Goal: Task Accomplishment & Management: Complete application form

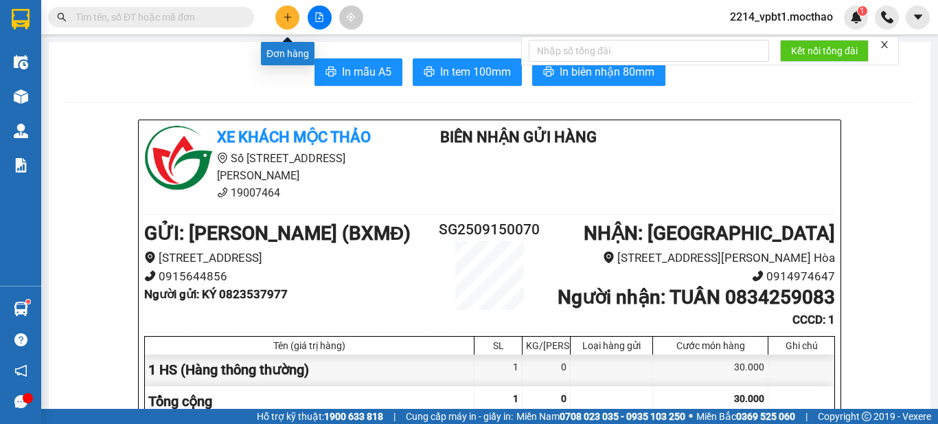
click at [289, 20] on icon "plus" at bounding box center [288, 17] width 10 height 10
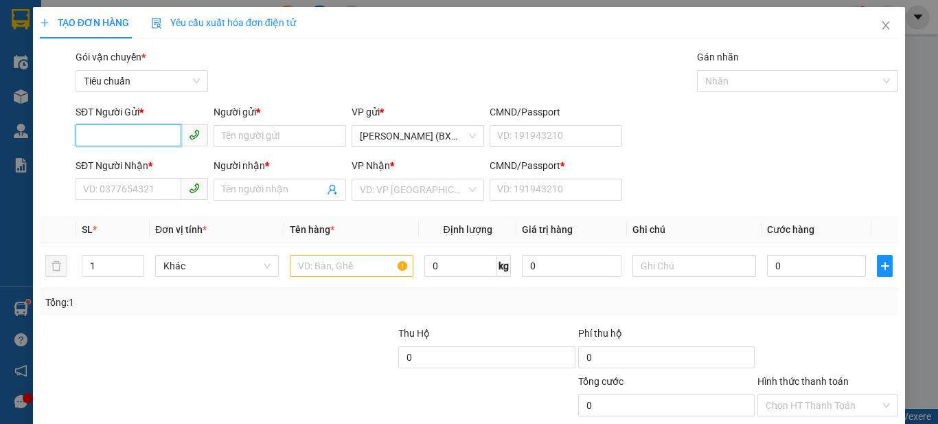
click at [162, 138] on input "SĐT Người Gửi *" at bounding box center [129, 135] width 106 height 22
type input "0842779179"
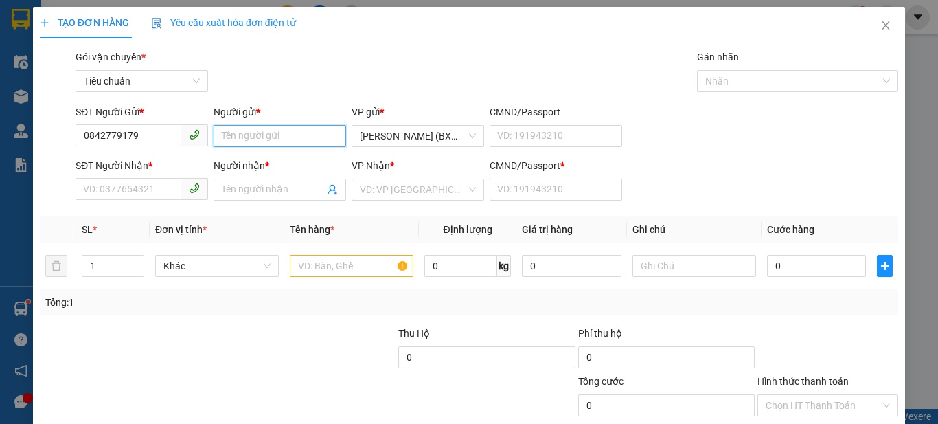
click at [255, 139] on input "Người gửi *" at bounding box center [280, 136] width 133 height 22
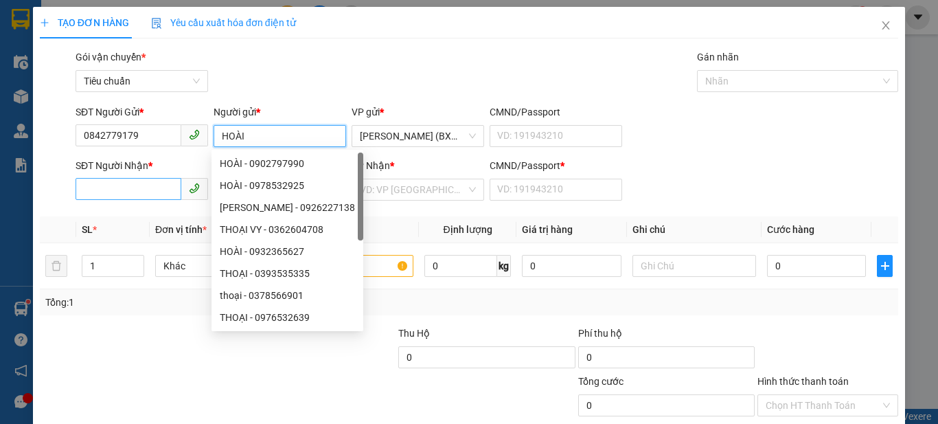
type input "HOÀI"
click at [145, 194] on input "SĐT Người Nhận *" at bounding box center [129, 189] width 106 height 22
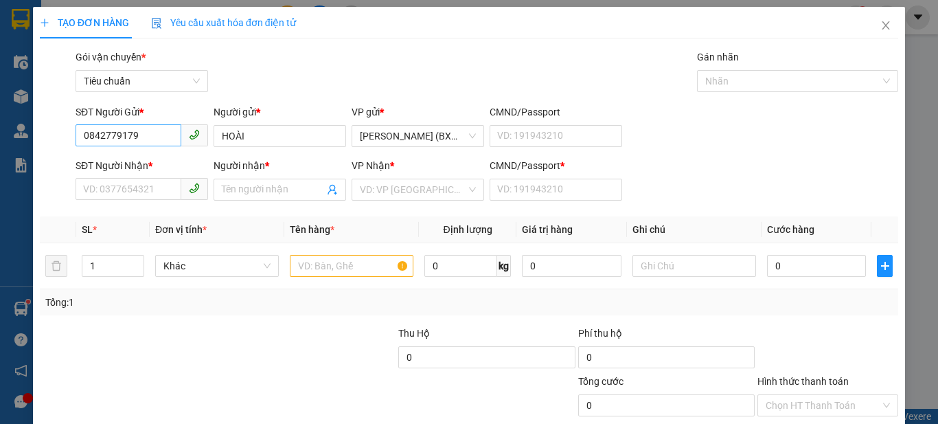
click at [146, 125] on div "SĐT Người Gửi * 0842779179" at bounding box center [142, 128] width 133 height 48
click at [146, 125] on input "0842779179" at bounding box center [129, 135] width 106 height 22
click at [152, 190] on input "SĐT Người Nhận *" at bounding box center [129, 189] width 106 height 22
paste input "0842779179"
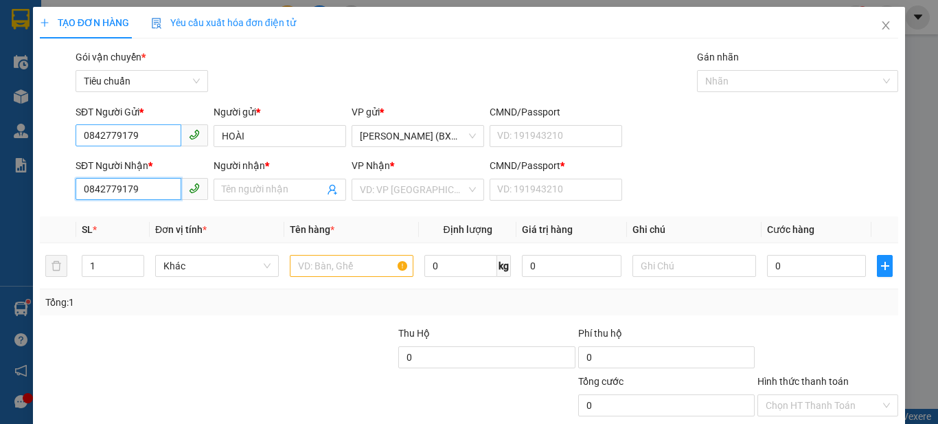
type input "0842779179"
click at [153, 128] on input "0842779179" at bounding box center [129, 135] width 106 height 22
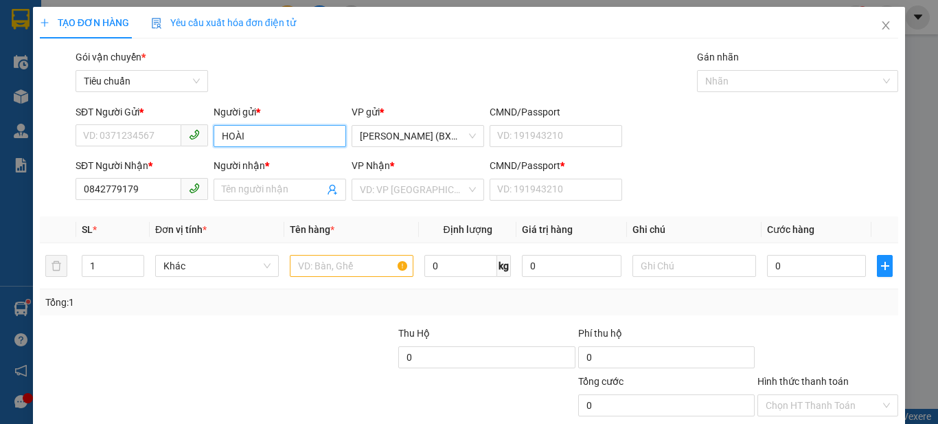
click at [276, 140] on input "HOÀI" at bounding box center [280, 136] width 133 height 22
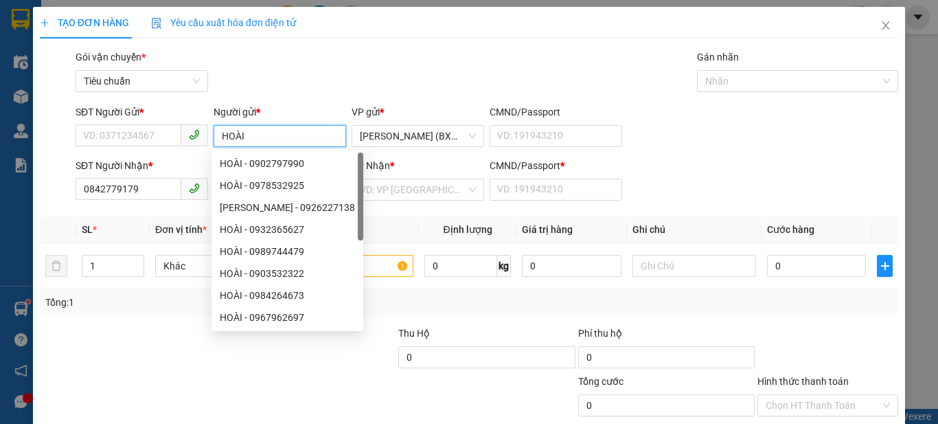
click at [276, 140] on input "HOÀI" at bounding box center [280, 136] width 133 height 22
click at [373, 225] on th "Tên hàng *" at bounding box center [351, 229] width 135 height 27
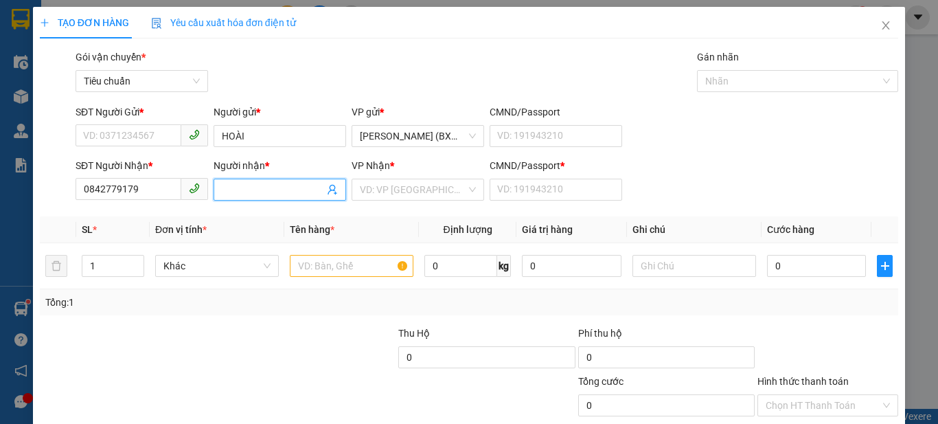
click at [264, 188] on input "Người nhận *" at bounding box center [273, 189] width 102 height 15
paste input "HOÀI"
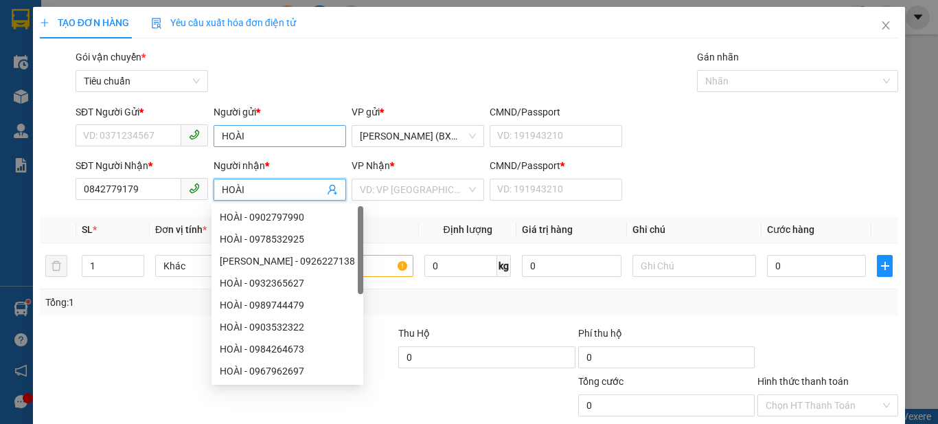
type input "HOÀI"
click at [271, 142] on input "HOÀI" at bounding box center [280, 136] width 133 height 22
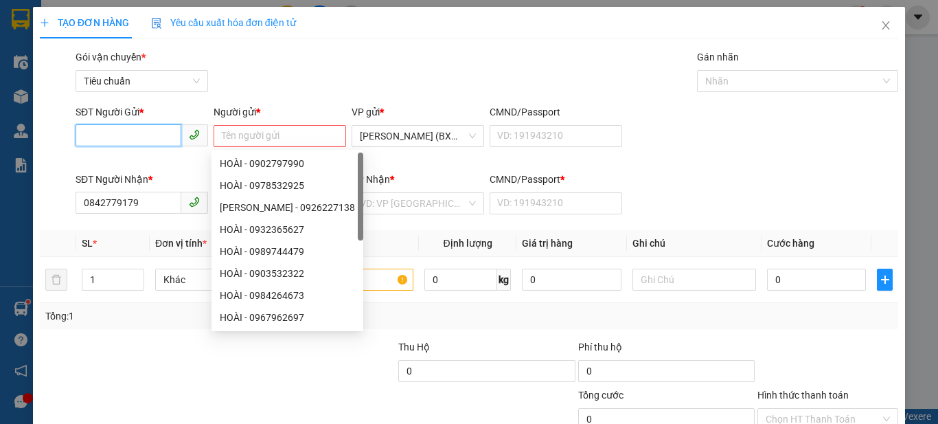
click at [120, 133] on input "SĐT Người Gửi *" at bounding box center [129, 135] width 106 height 22
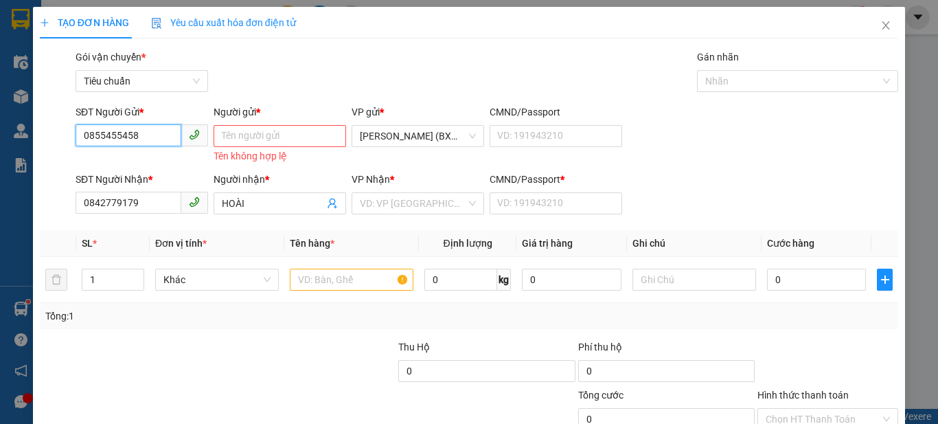
type input "0855455458"
click at [269, 147] on div "Tên người gửi Tên không hợp lệ" at bounding box center [280, 143] width 133 height 36
click at [277, 135] on input "Người gửi *" at bounding box center [280, 136] width 133 height 22
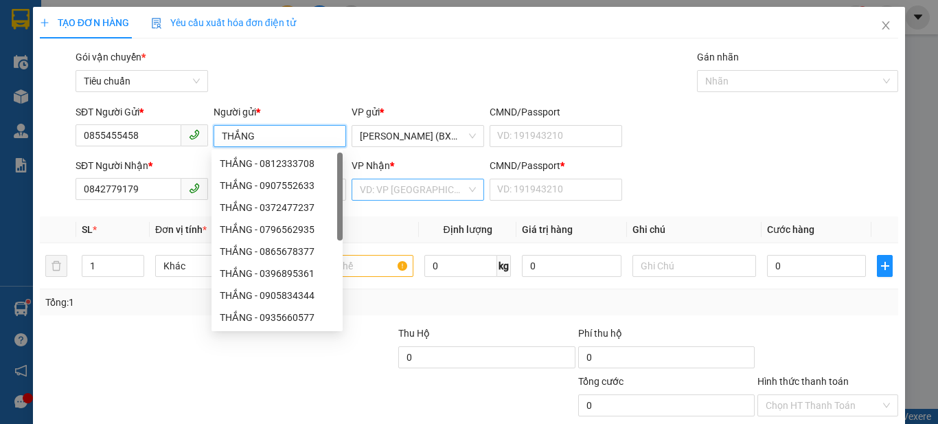
type input "THẮNG"
click at [436, 184] on input "search" at bounding box center [413, 189] width 106 height 21
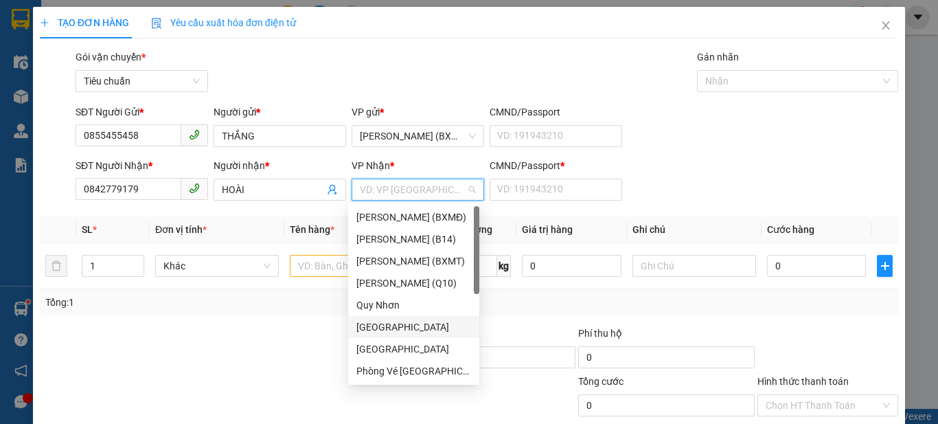
drag, startPoint x: 385, startPoint y: 330, endPoint x: 392, endPoint y: 321, distance: 11.3
click at [386, 330] on div "[GEOGRAPHIC_DATA]" at bounding box center [414, 326] width 115 height 15
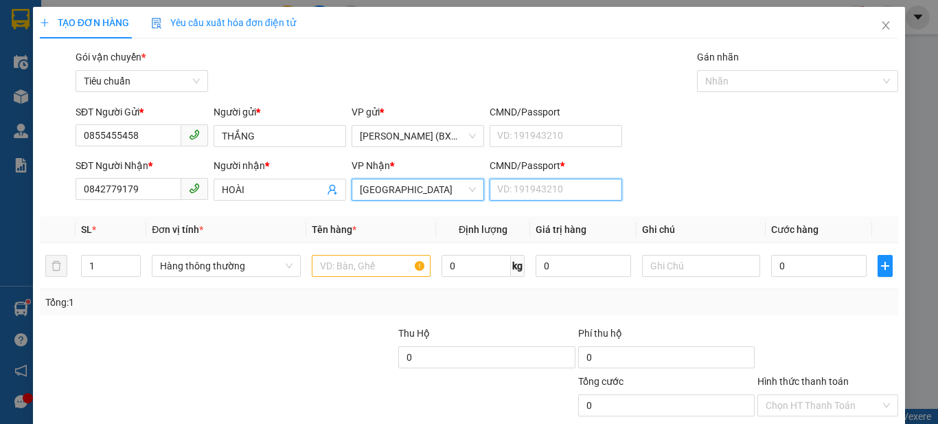
click at [556, 184] on input "CMND/Passport *" at bounding box center [556, 190] width 133 height 22
type input "1"
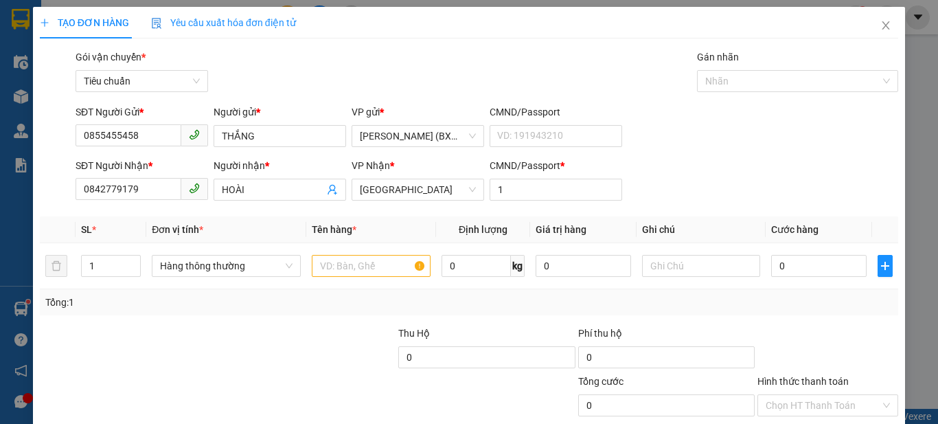
drag, startPoint x: 666, startPoint y: 175, endPoint x: 550, endPoint y: 223, distance: 125.9
click at [662, 177] on div "SĐT Người Nhận * 0842779179 Người nhận * HOÀI VP Nhận * Tuy Hòa CMND/Passport *…" at bounding box center [487, 182] width 829 height 48
click at [378, 264] on input "text" at bounding box center [371, 266] width 119 height 22
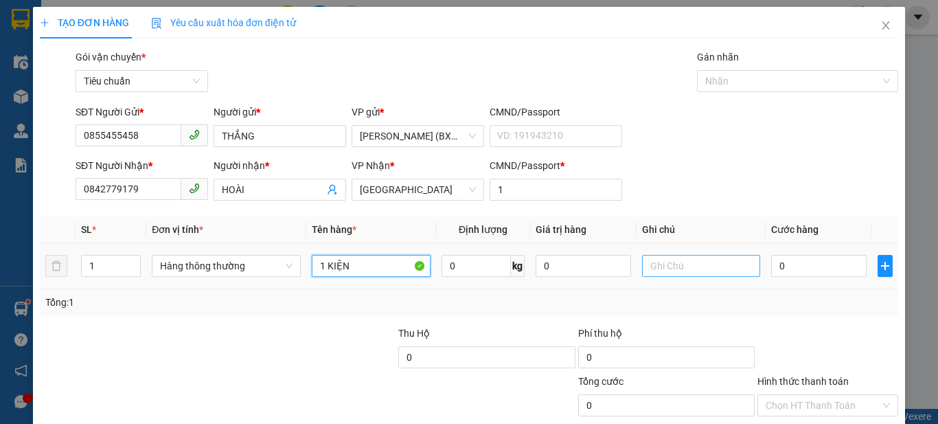
type input "1 KIỆN"
click at [684, 265] on input "text" at bounding box center [701, 266] width 119 height 22
type input "MỸ PHẨM"
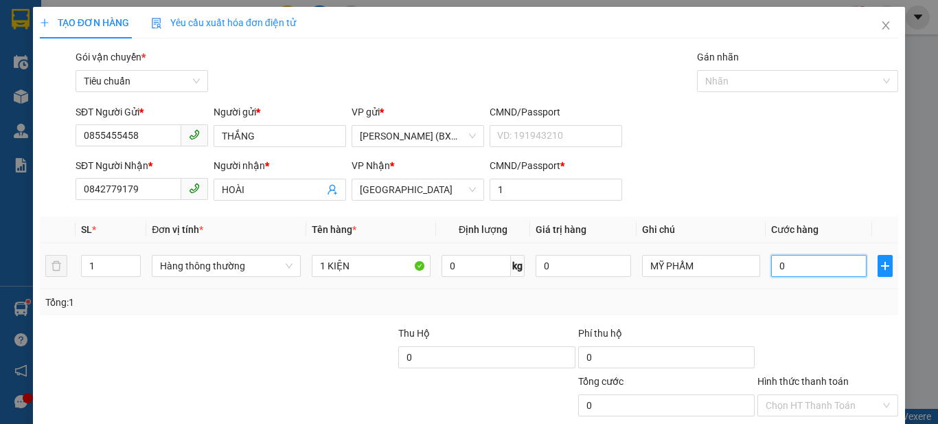
click at [826, 260] on input "0" at bounding box center [819, 266] width 95 height 22
type input "3"
type input "30"
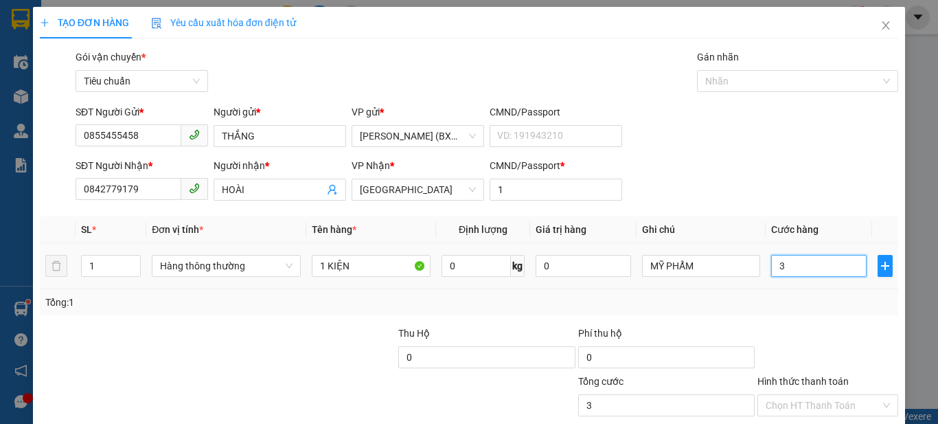
type input "30"
type input "30.000"
click at [816, 330] on div at bounding box center [828, 350] width 144 height 48
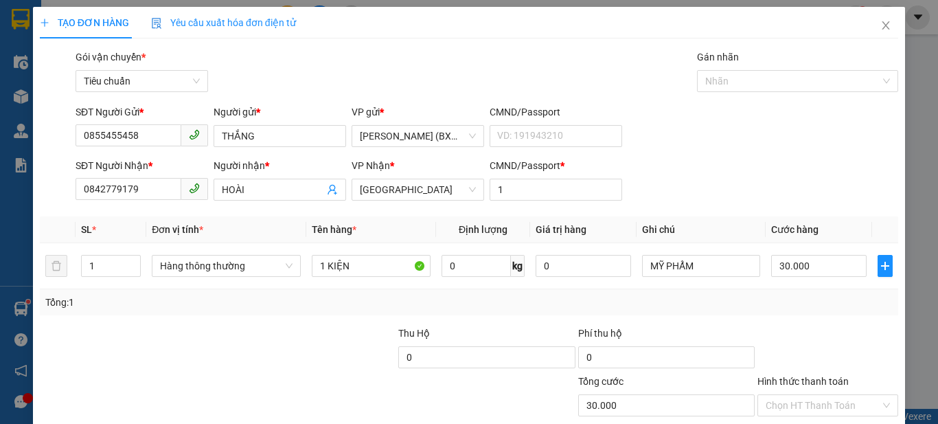
scroll to position [85, 0]
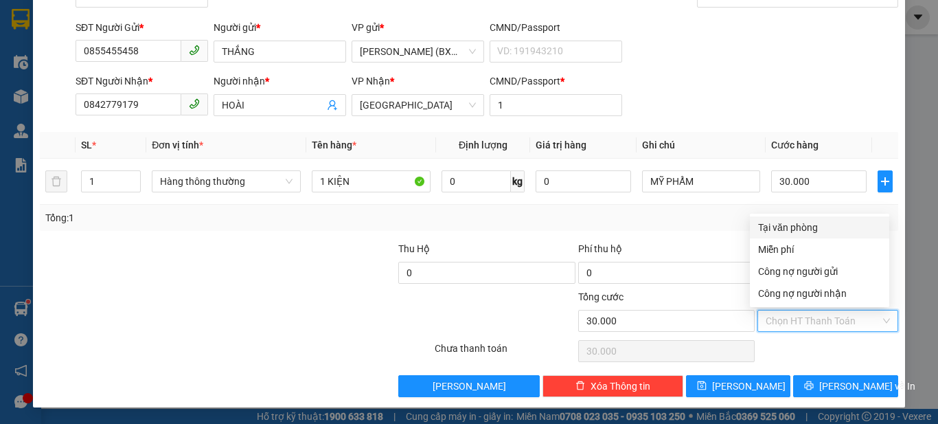
click at [772, 318] on input "Hình thức thanh toán" at bounding box center [823, 321] width 115 height 21
click at [789, 222] on div "Tại văn phòng" at bounding box center [819, 227] width 123 height 15
type input "0"
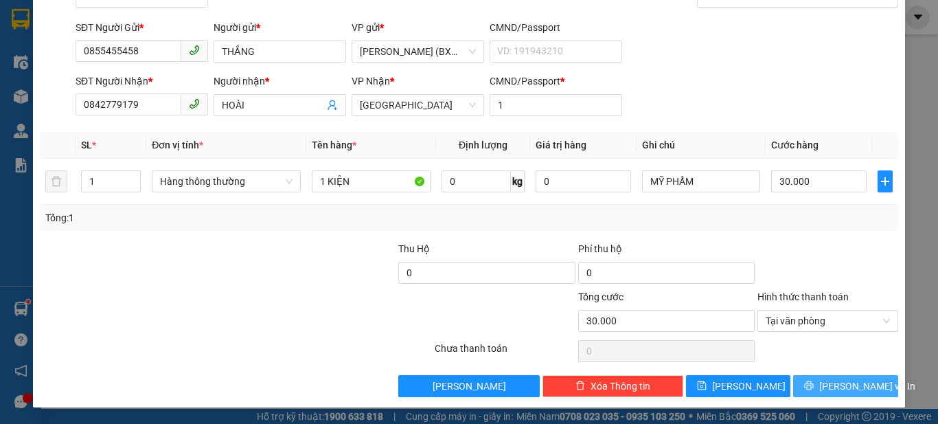
click at [835, 383] on span "[PERSON_NAME] và In" at bounding box center [868, 386] width 96 height 15
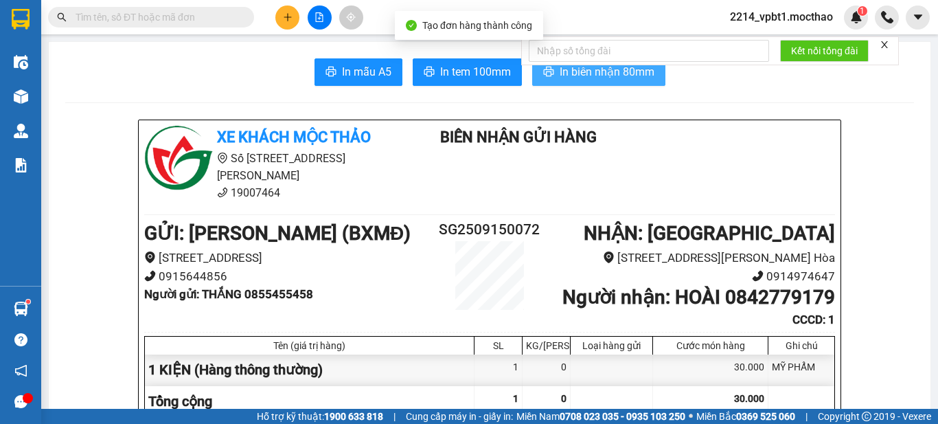
click at [611, 69] on span "In biên nhận 80mm" at bounding box center [607, 71] width 95 height 17
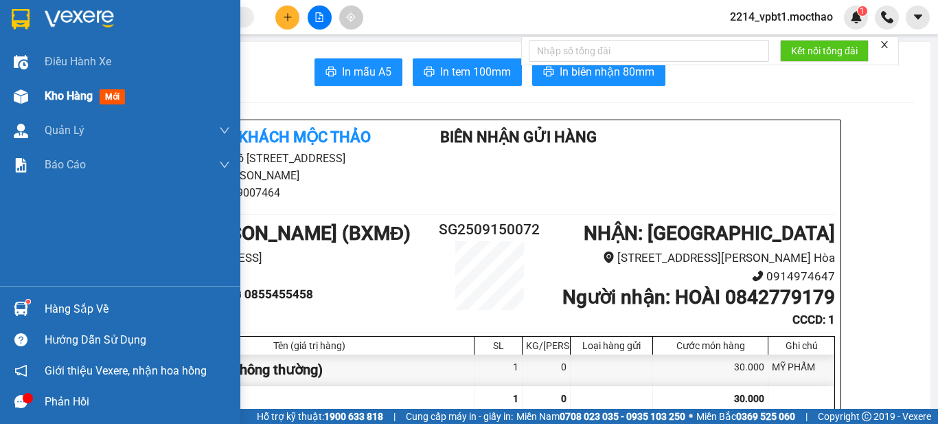
click at [23, 98] on img at bounding box center [21, 96] width 14 height 14
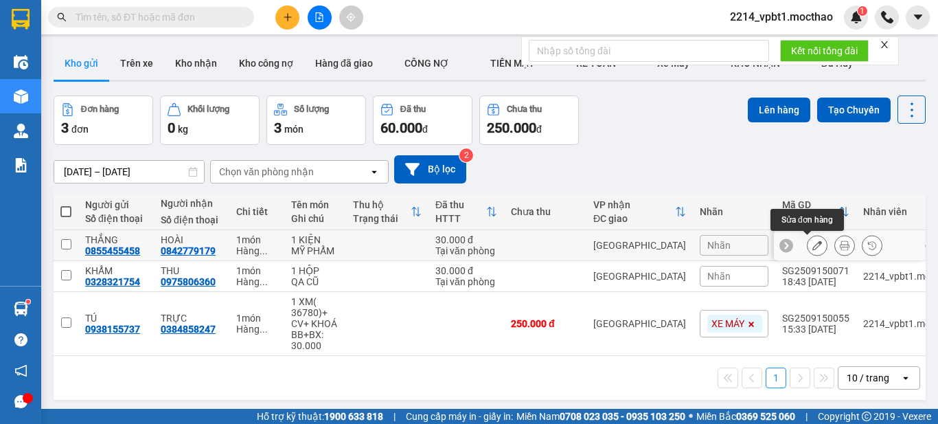
click at [813, 243] on icon at bounding box center [818, 245] width 10 height 10
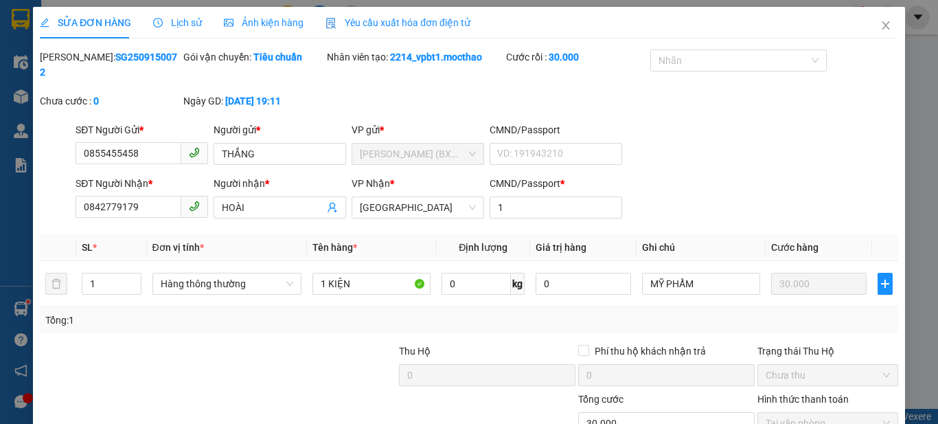
type input "0855455458"
type input "0842779179"
type input "1"
type input "30.000"
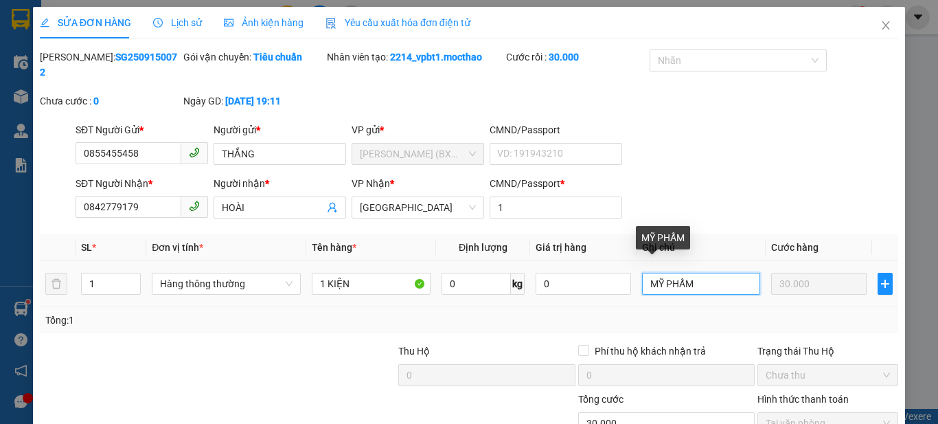
click at [701, 273] on input "MỸ PHẨM" at bounding box center [701, 284] width 119 height 22
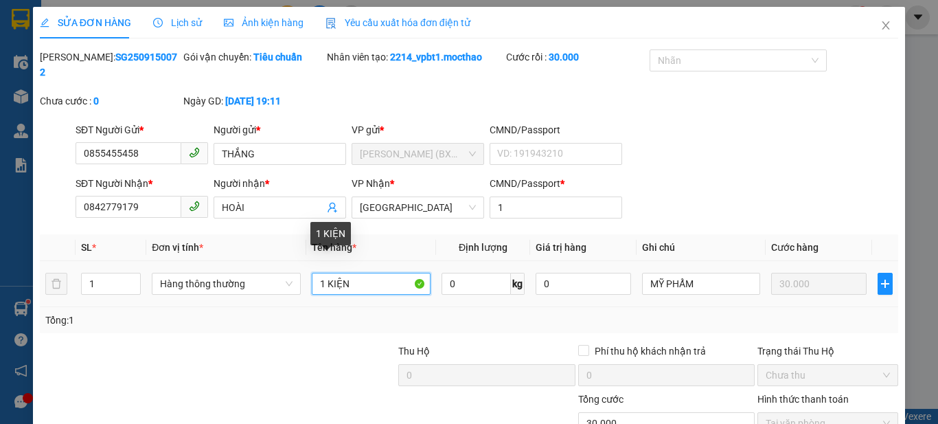
click at [359, 273] on input "1 KIỆN" at bounding box center [371, 284] width 119 height 22
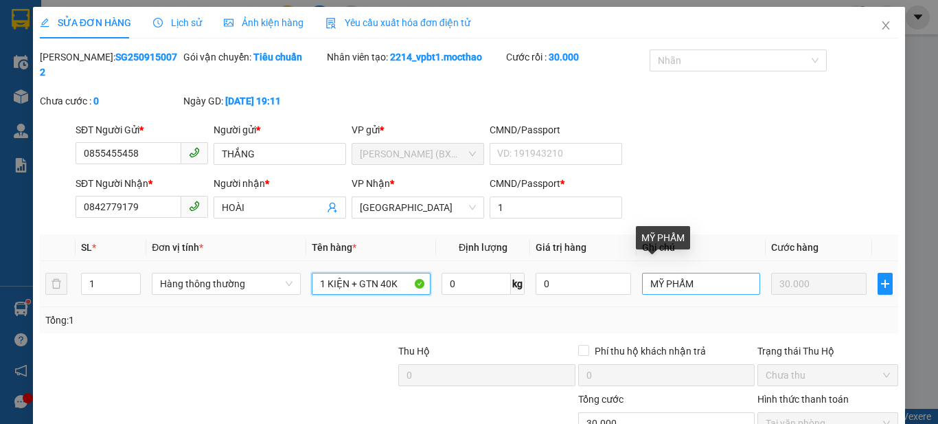
type input "1 KIỆN + GTN 40K"
click at [708, 273] on input "MỸ PHẨM" at bounding box center [701, 284] width 119 height 22
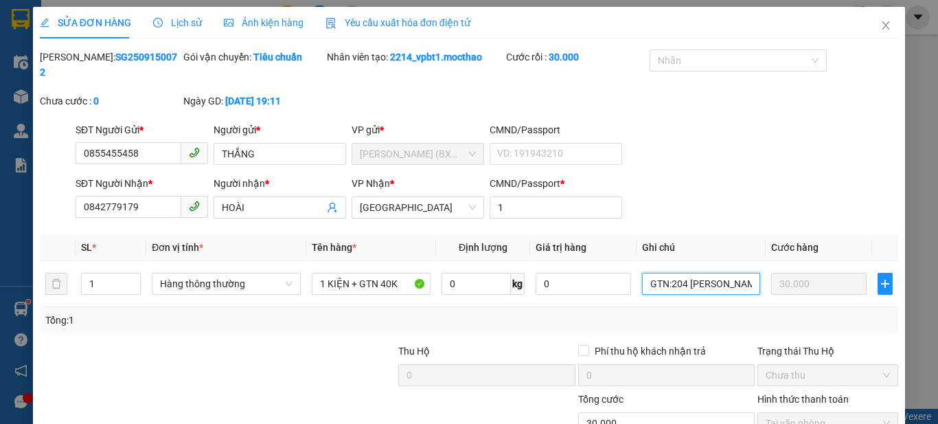
scroll to position [0, 54]
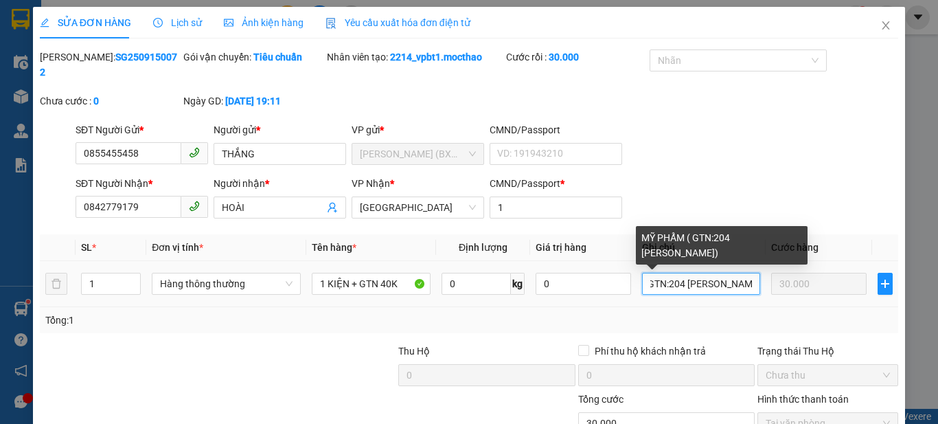
click at [664, 273] on input "MỸ PHẨM ( GTN:204 [PERSON_NAME])" at bounding box center [701, 284] width 119 height 22
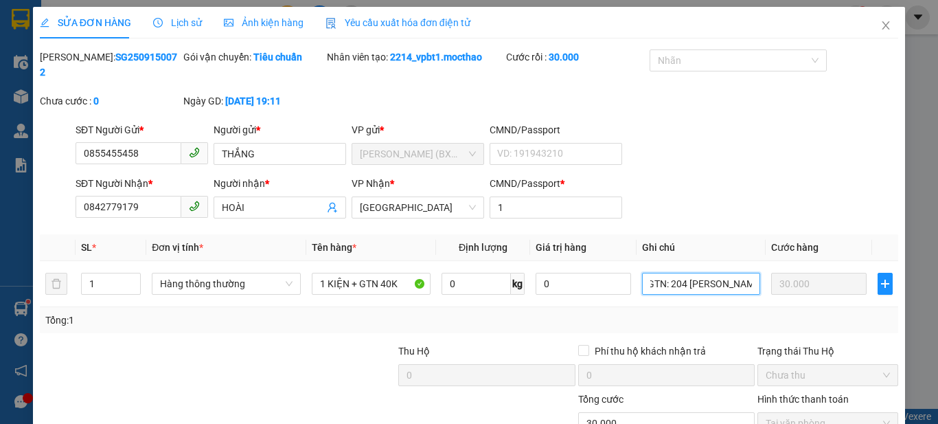
scroll to position [87, 0]
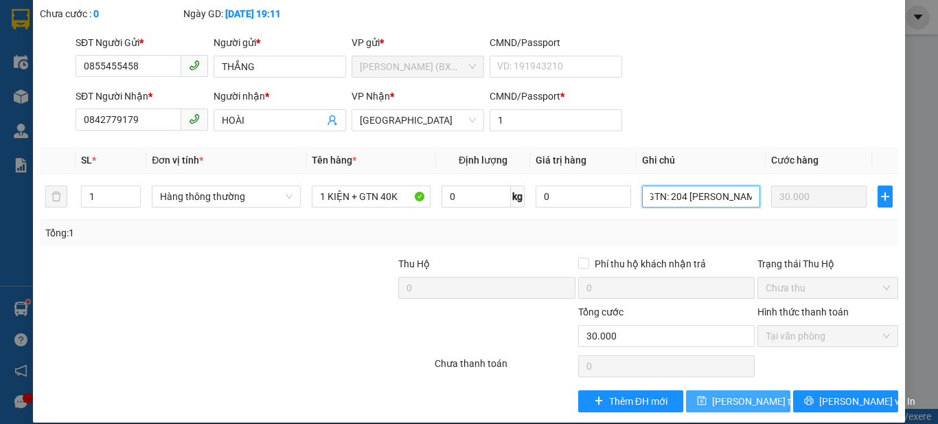
type input "MỸ PHẨM ( GTN: 204 [PERSON_NAME])"
click at [752, 394] on span "[PERSON_NAME] thay đổi" at bounding box center [767, 401] width 110 height 15
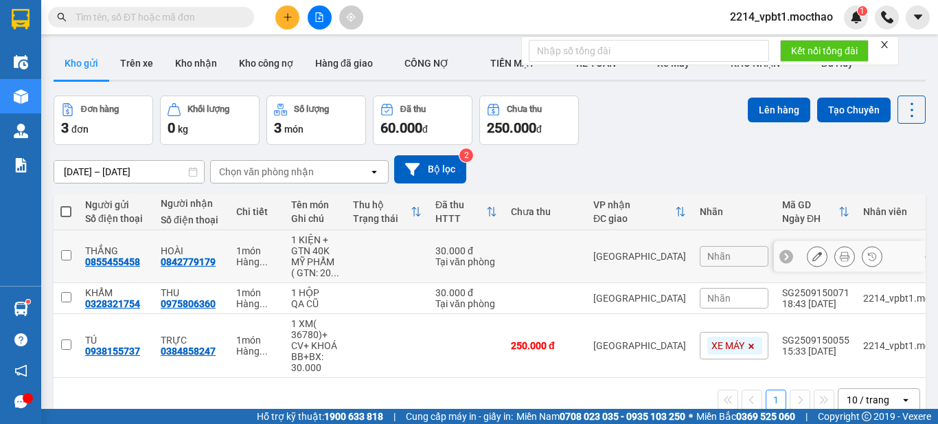
click at [65, 254] on input "checkbox" at bounding box center [66, 255] width 10 height 10
checkbox input "true"
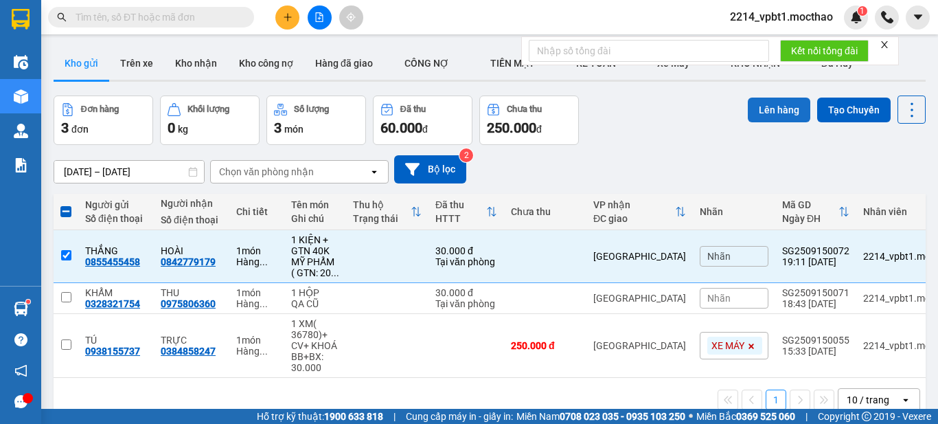
click at [780, 108] on button "Lên hàng" at bounding box center [779, 110] width 63 height 25
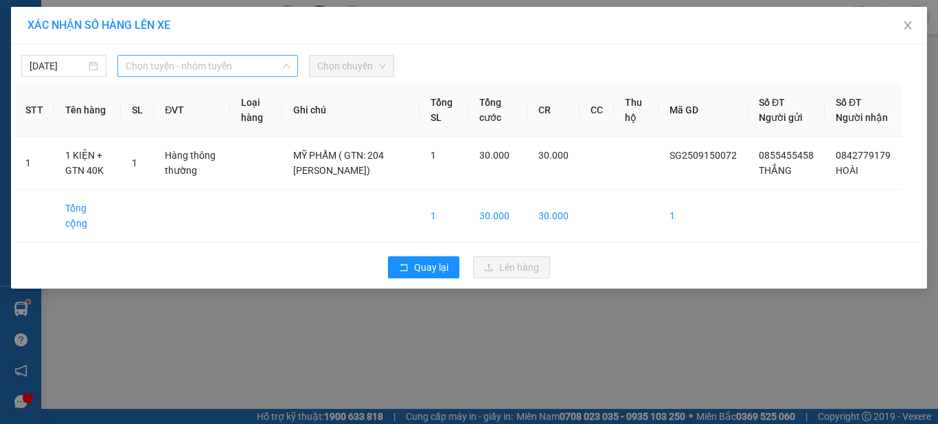
click at [238, 68] on span "Chọn tuyến - nhóm tuyến" at bounding box center [208, 66] width 164 height 21
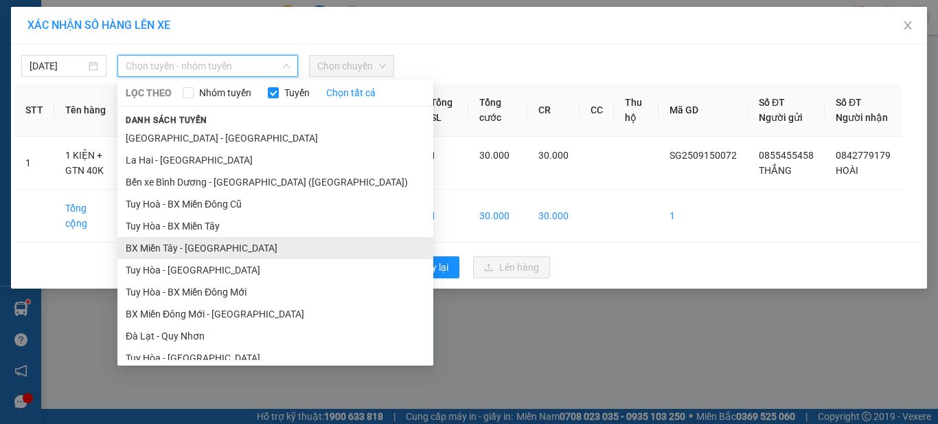
click at [168, 253] on li "BX Miền Tây - [GEOGRAPHIC_DATA]" at bounding box center [275, 248] width 316 height 22
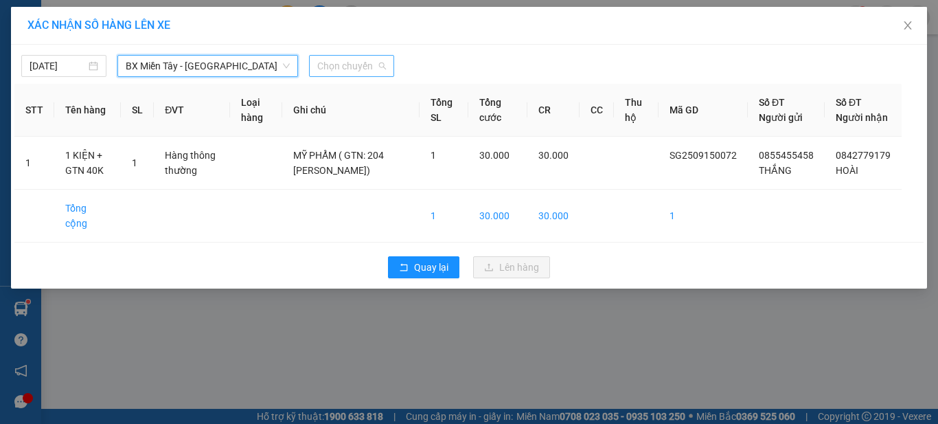
click at [377, 64] on span "Chọn chuyến" at bounding box center [351, 66] width 69 height 21
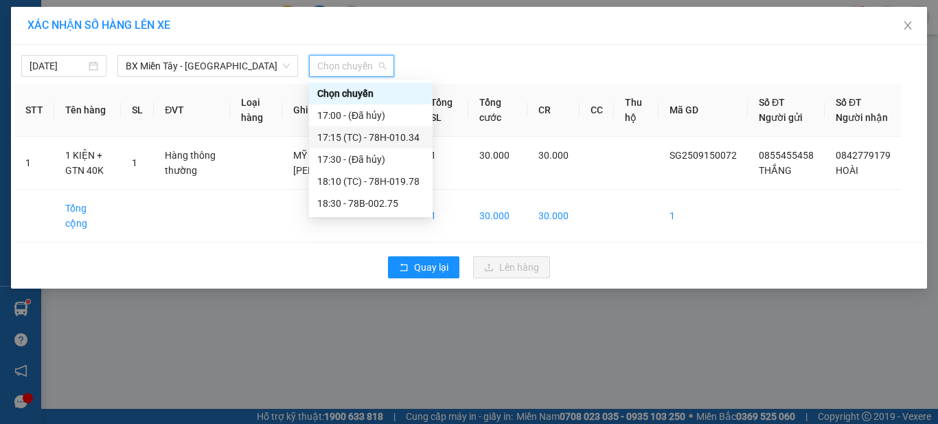
click at [370, 134] on div "17:15 (TC) - 78H-010.34" at bounding box center [370, 137] width 107 height 15
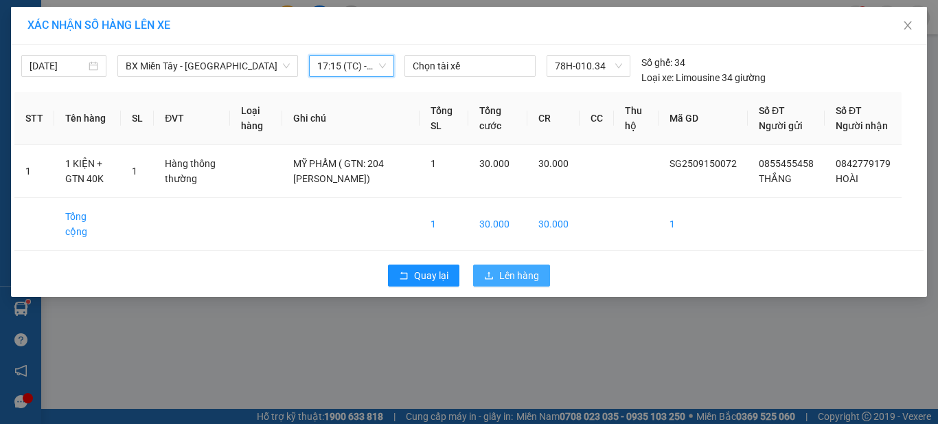
click at [494, 273] on icon "upload" at bounding box center [489, 276] width 10 height 10
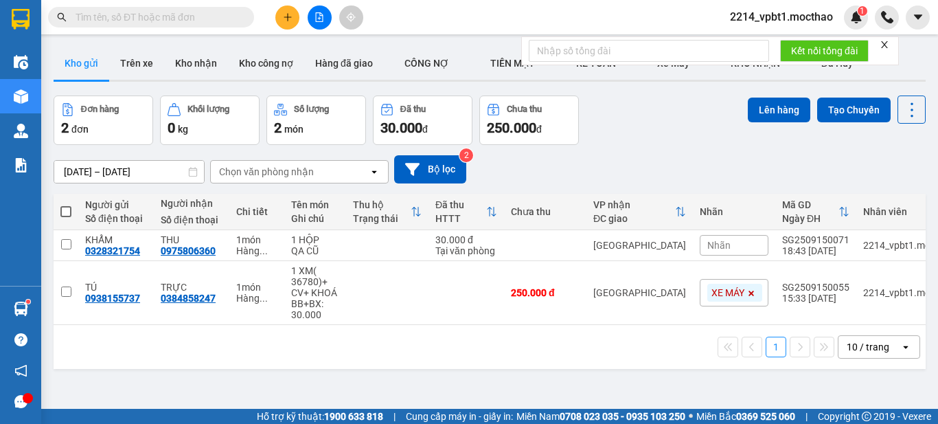
click at [323, 14] on icon "file-add" at bounding box center [320, 17] width 10 height 10
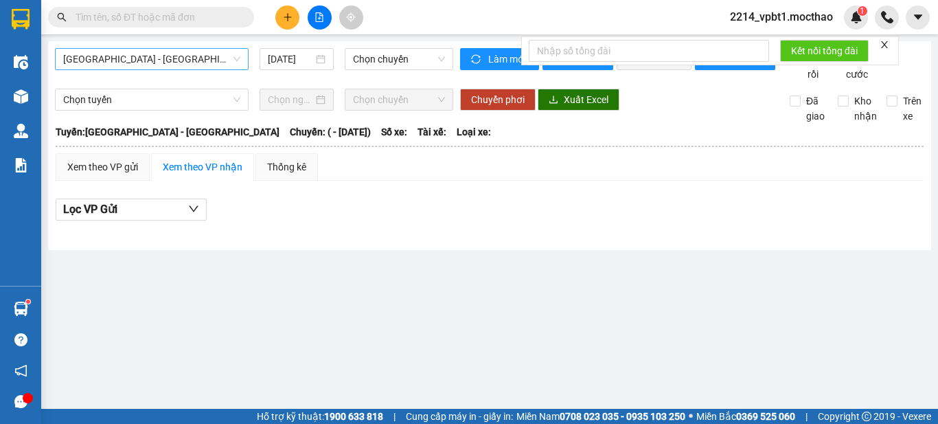
click at [226, 60] on span "[GEOGRAPHIC_DATA] - [GEOGRAPHIC_DATA]" at bounding box center [151, 59] width 177 height 21
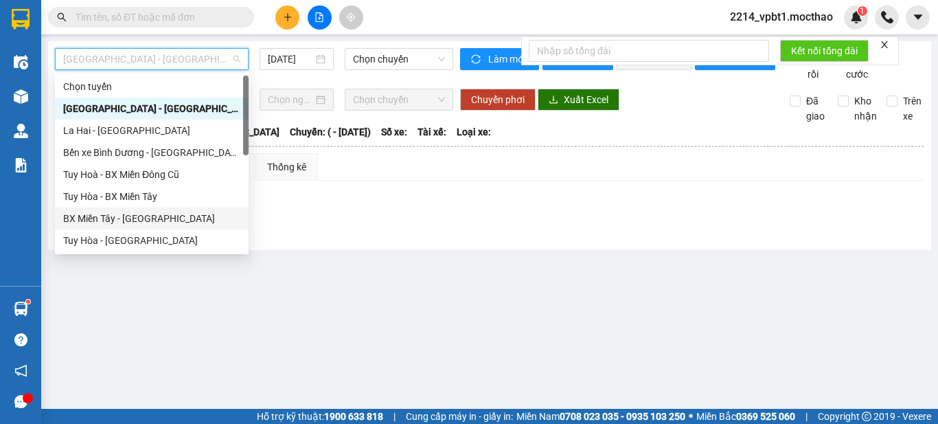
click at [153, 214] on div "BX Miền Tây - [GEOGRAPHIC_DATA]" at bounding box center [151, 218] width 177 height 15
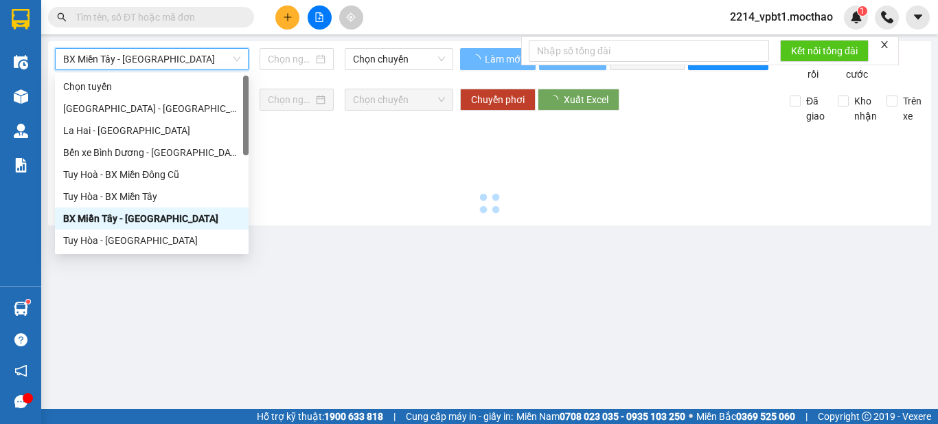
type input "[DATE]"
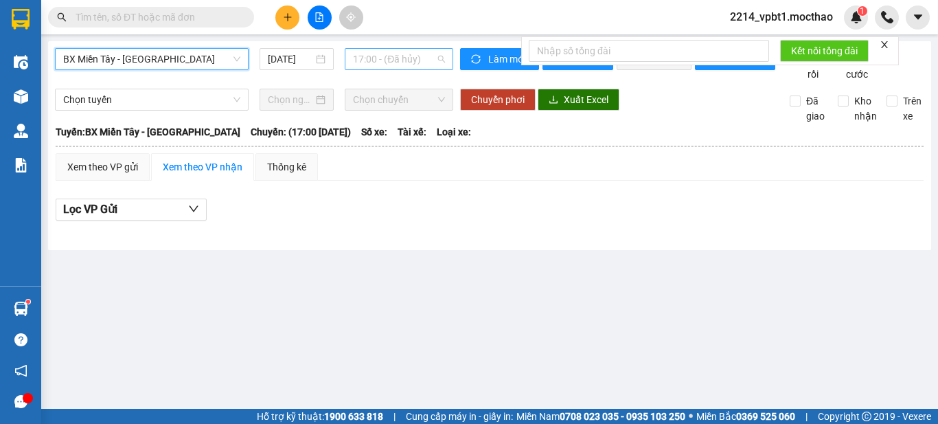
click at [357, 60] on span "17:00 - (Đã hủy)" at bounding box center [399, 59] width 92 height 21
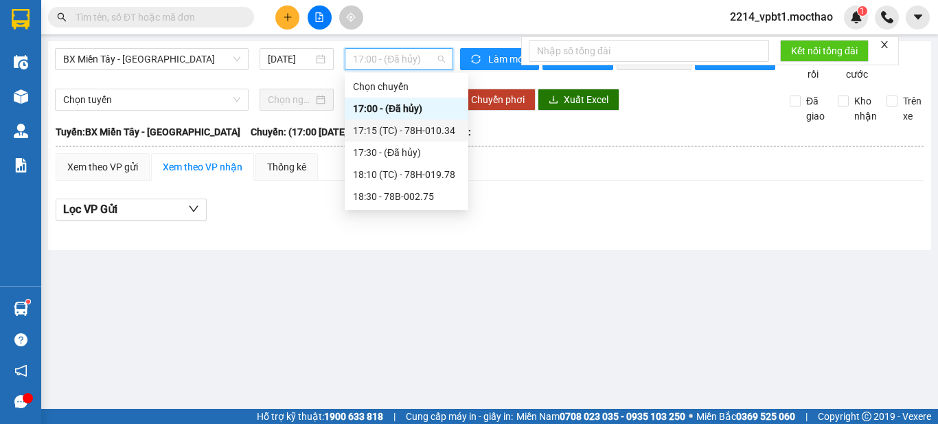
click at [379, 128] on div "17:15 (TC) - 78H-010.34" at bounding box center [406, 130] width 107 height 15
